Goal: Transaction & Acquisition: Purchase product/service

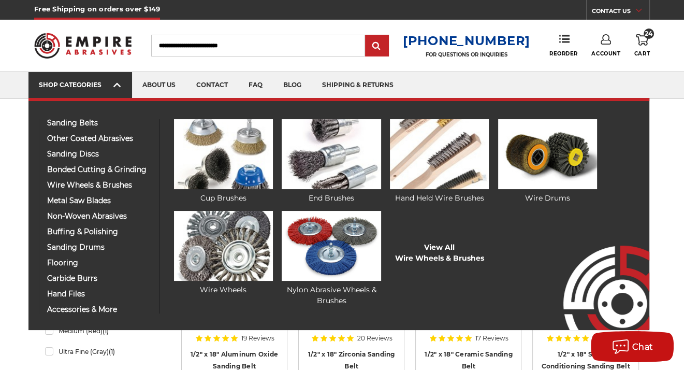
click at [98, 88] on div "SHOP CATEGORIES" at bounding box center [80, 85] width 83 height 8
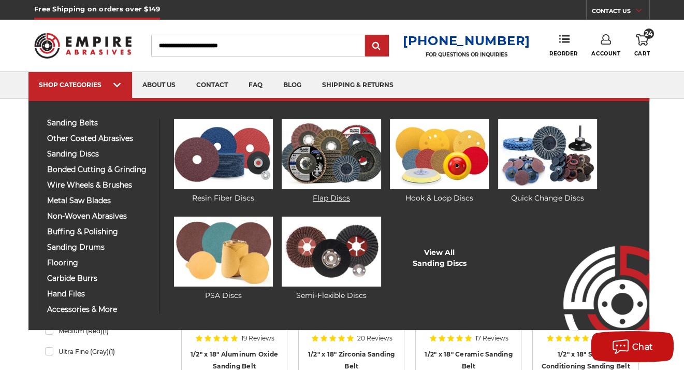
click at [333, 156] on img at bounding box center [331, 154] width 99 height 70
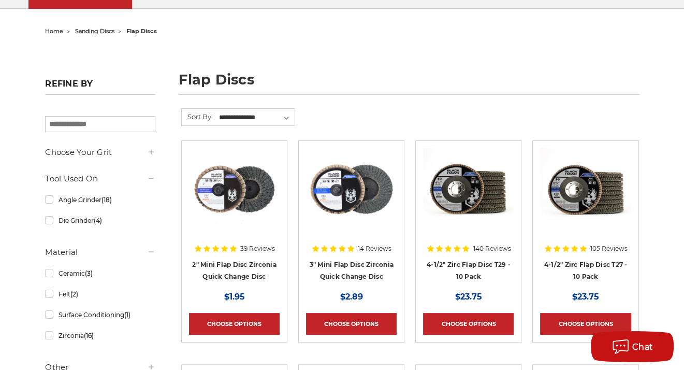
scroll to position [104, 0]
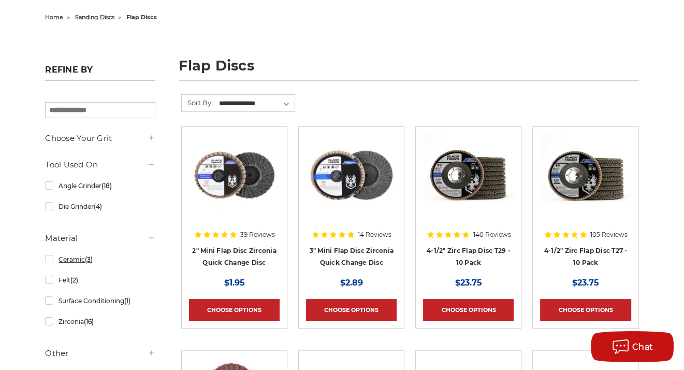
click at [77, 260] on link "Ceramic (3)" at bounding box center [100, 259] width 110 height 18
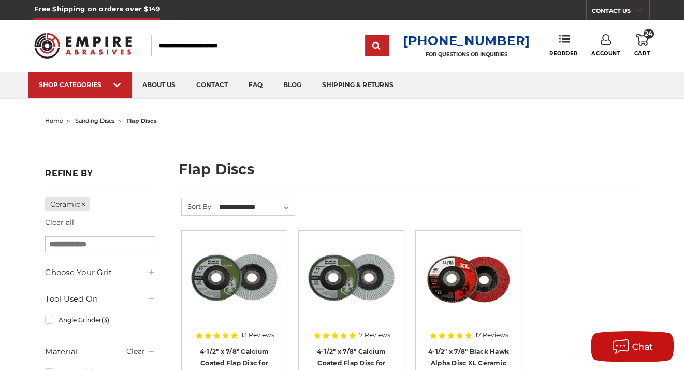
click at [638, 42] on use at bounding box center [642, 39] width 12 height 11
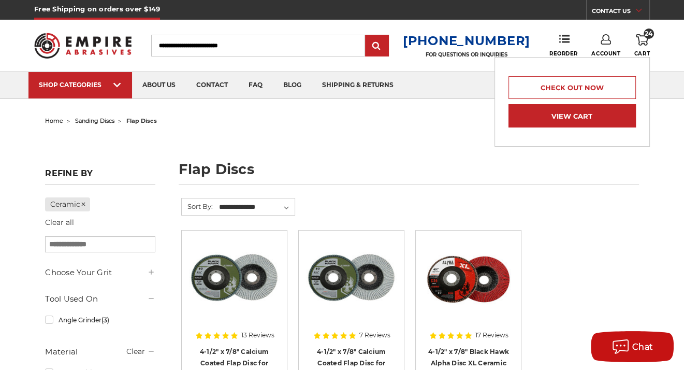
click at [592, 110] on link "View Cart" at bounding box center [571, 115] width 127 height 23
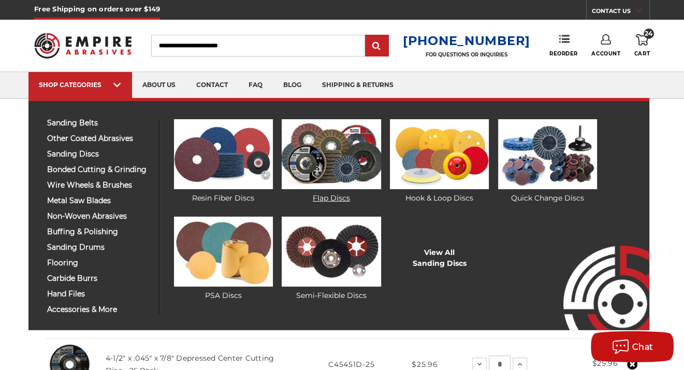
click at [331, 156] on img at bounding box center [331, 154] width 99 height 70
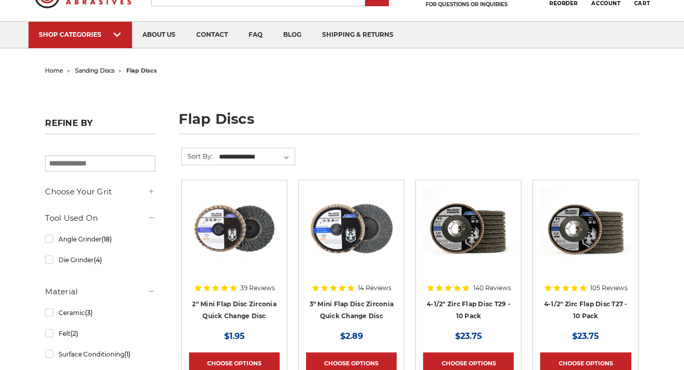
scroll to position [52, 0]
